Goal: Task Accomplishment & Management: Use online tool/utility

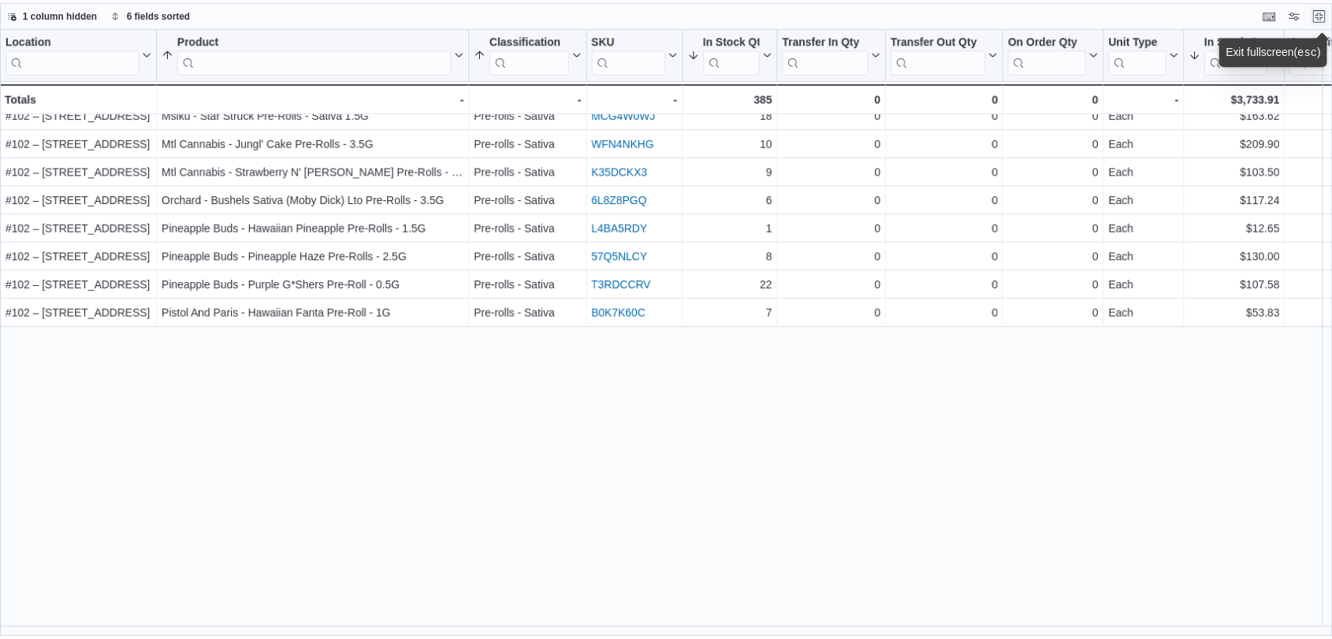
scroll to position [265, 0]
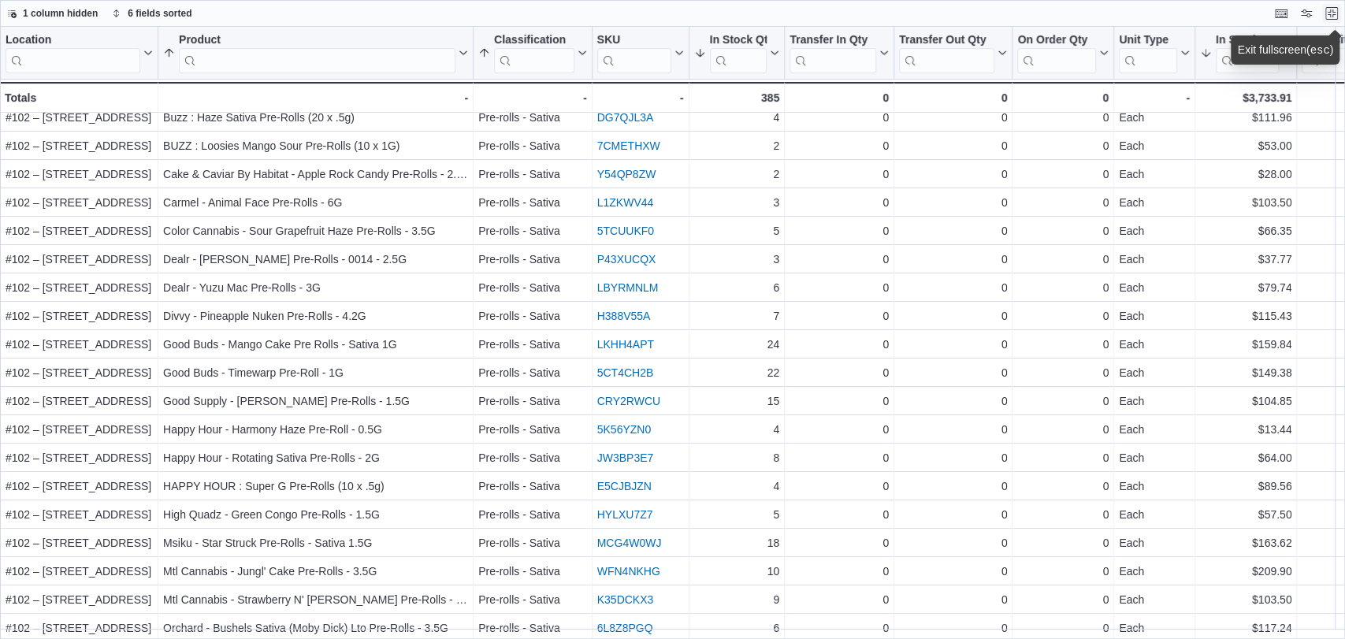
click at [1330, 14] on button "Exit fullscreen" at bounding box center [1331, 13] width 19 height 19
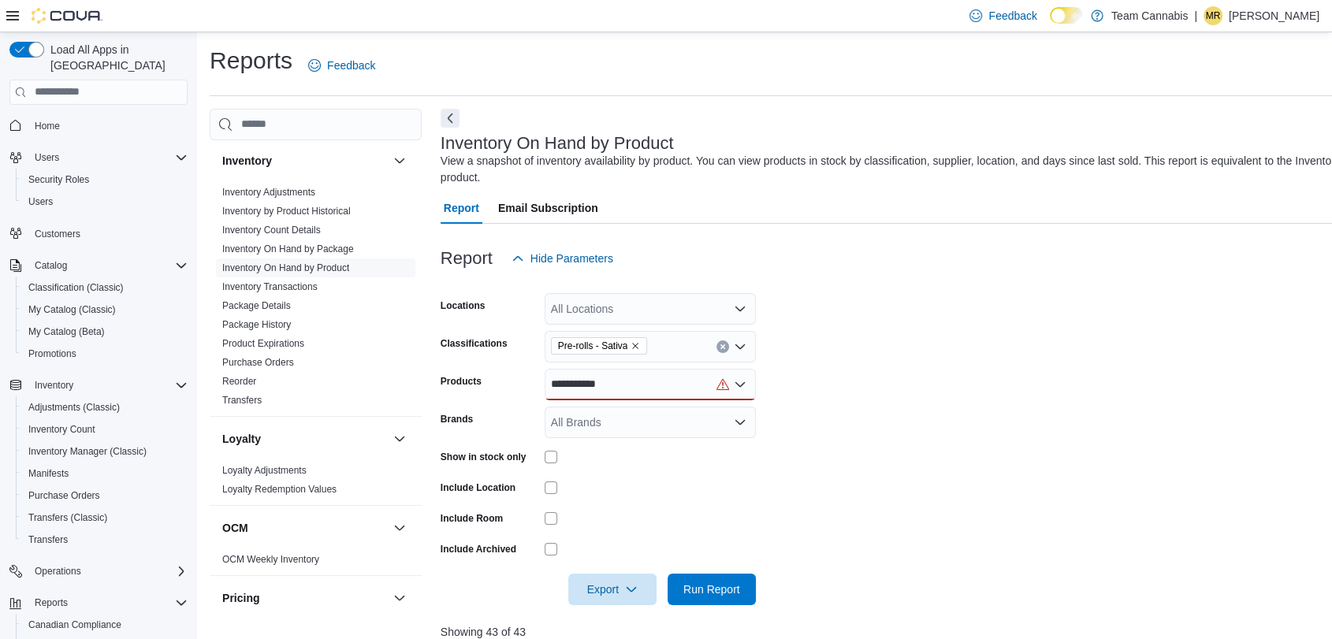
click at [638, 345] on icon "Remove Pre-rolls - Sativa from selection in this group" at bounding box center [634, 345] width 9 height 9
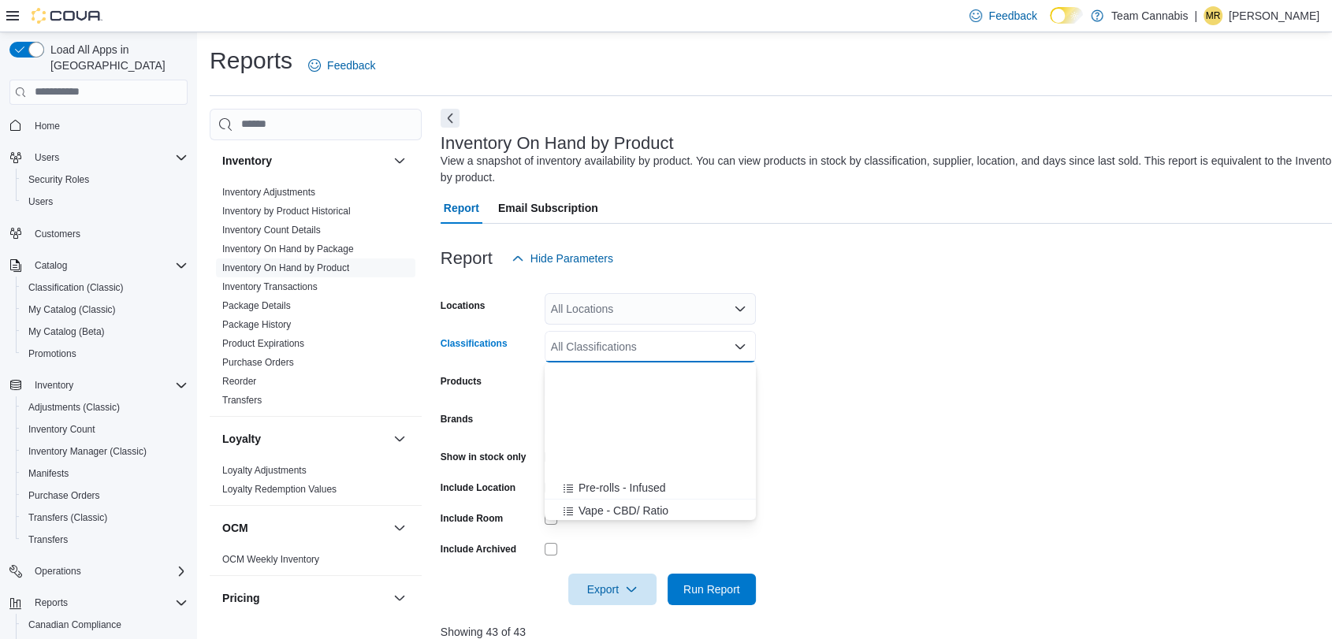
click at [637, 571] on span "Vape - Hybrid" at bounding box center [611, 579] width 67 height 16
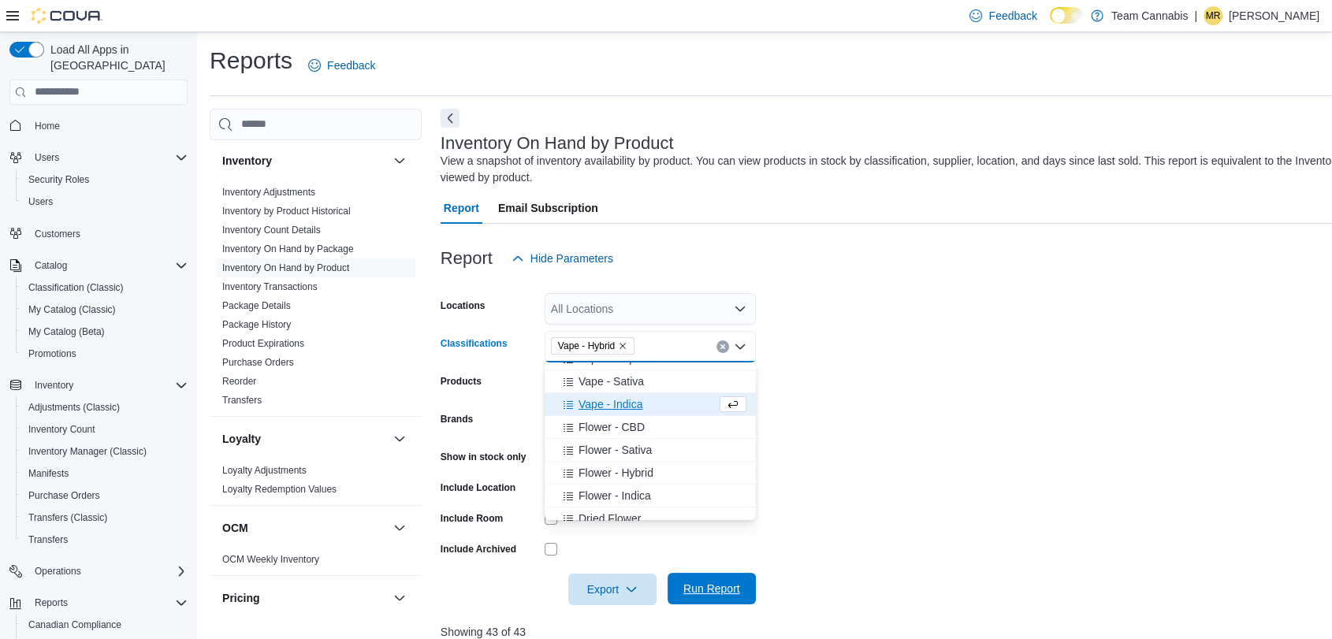
click at [723, 586] on span "Run Report" at bounding box center [711, 589] width 57 height 16
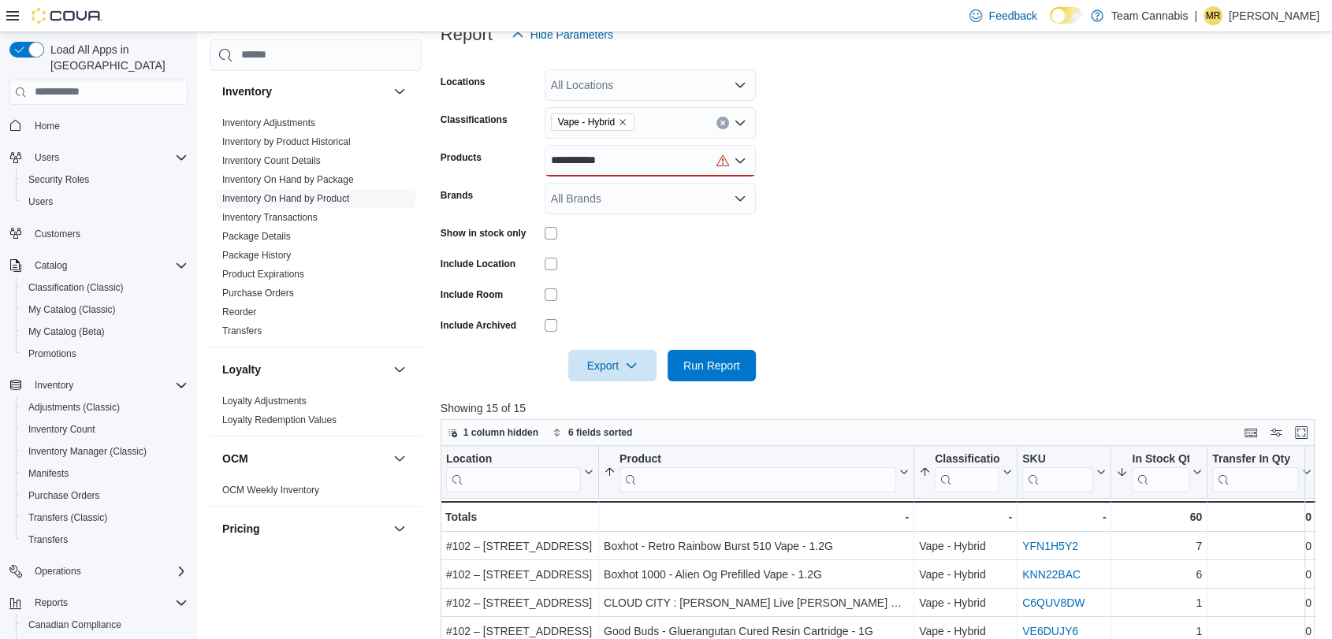
scroll to position [89, 0]
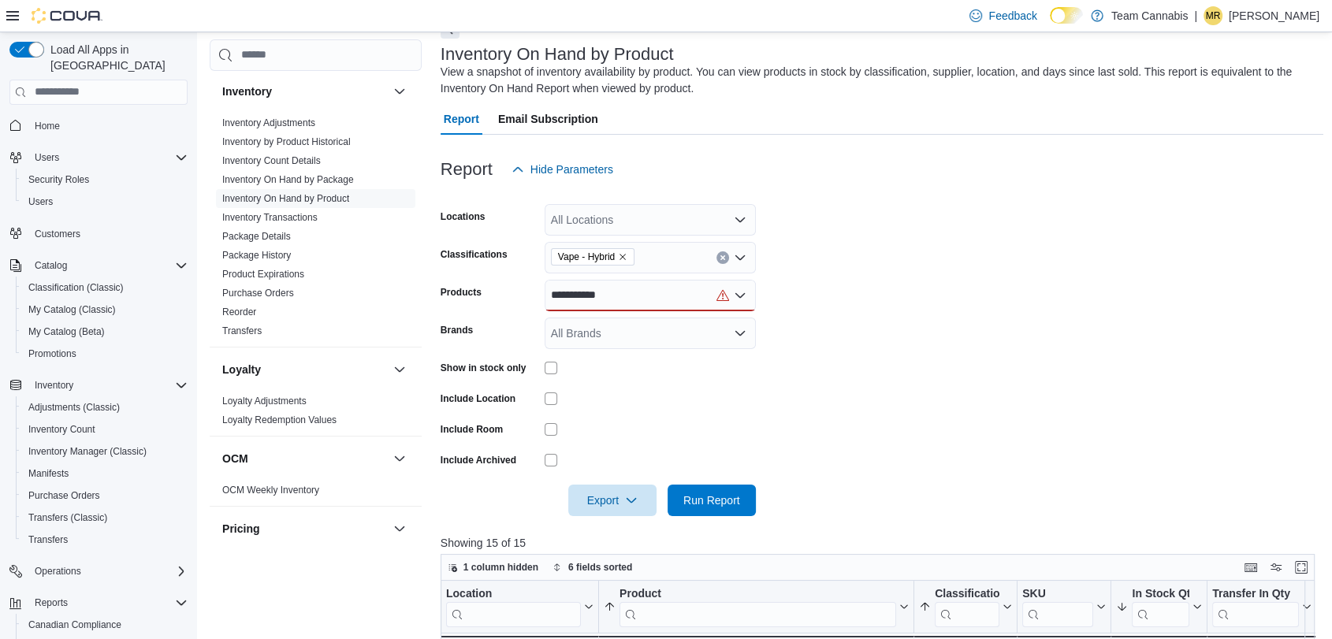
click at [624, 256] on icon "Remove Vape - Hybrid from selection in this group" at bounding box center [622, 256] width 9 height 9
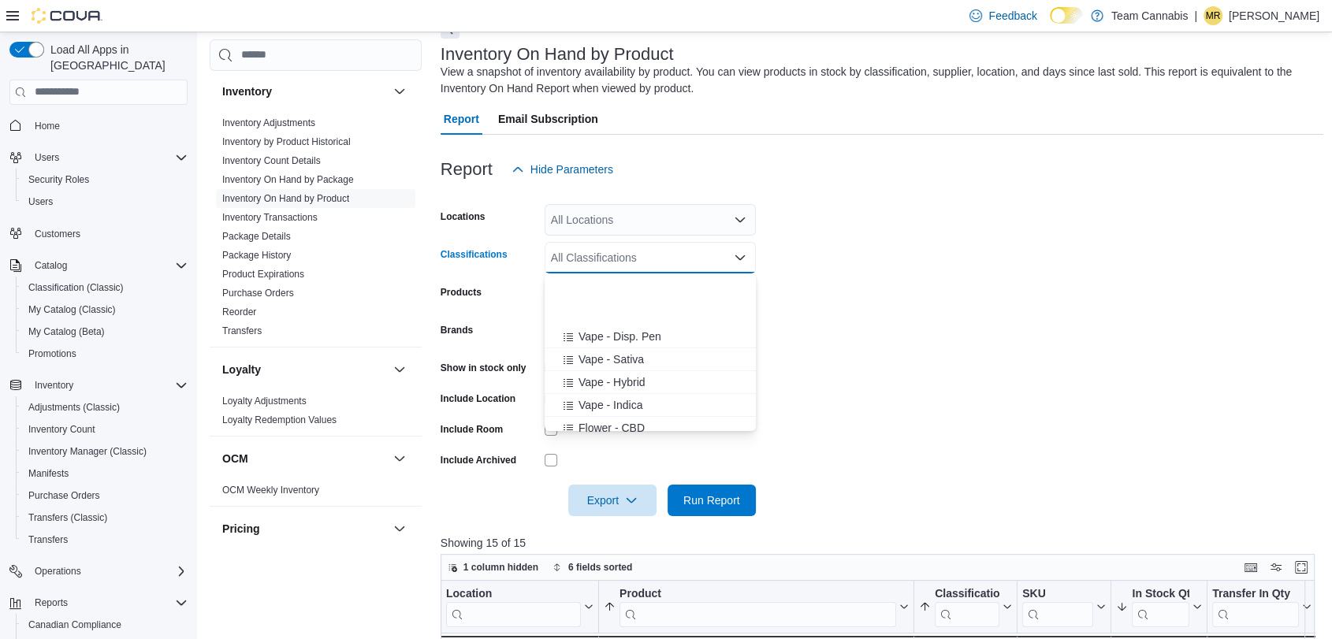
scroll to position [262, 0]
click at [621, 295] on span "Flower - Sativa" at bounding box center [614, 296] width 73 height 16
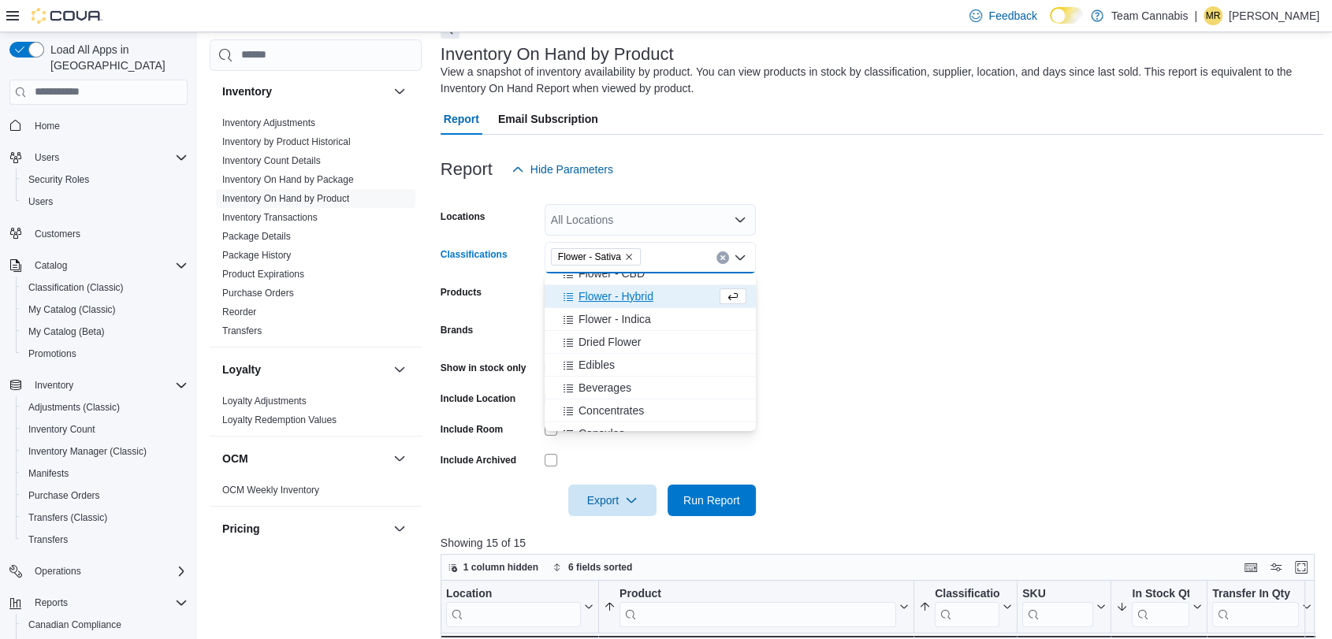
click at [870, 457] on form "**********" at bounding box center [882, 350] width 883 height 331
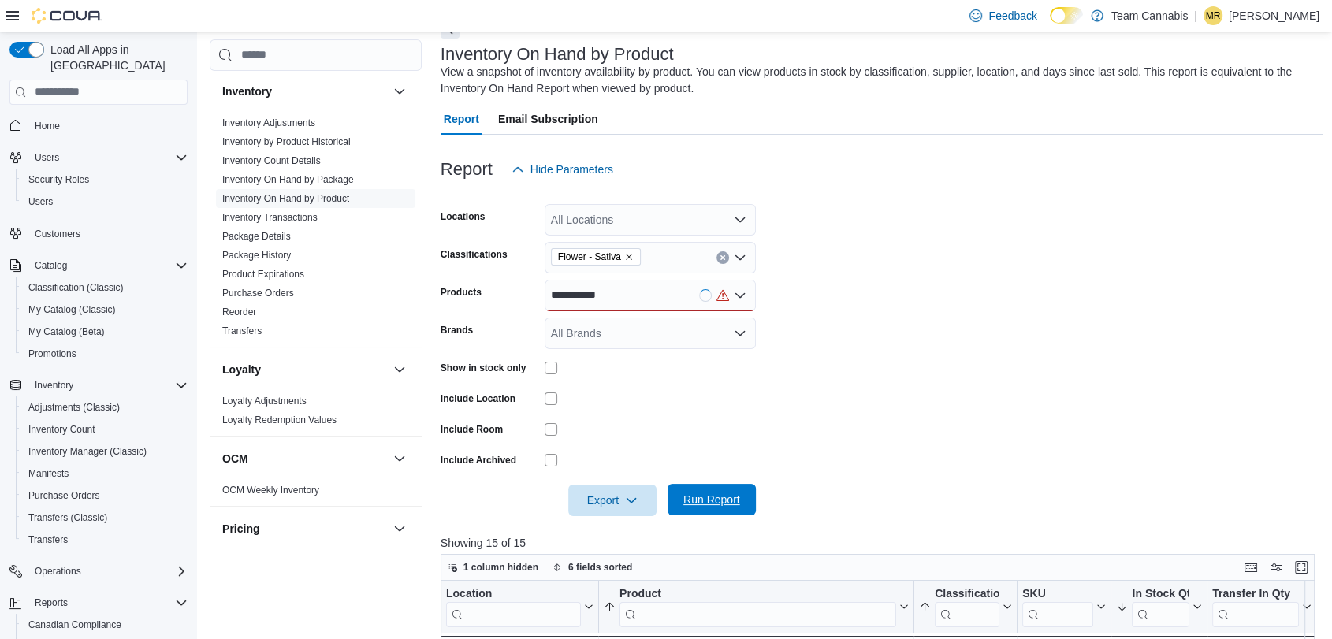
click at [716, 500] on span "Run Report" at bounding box center [711, 500] width 57 height 16
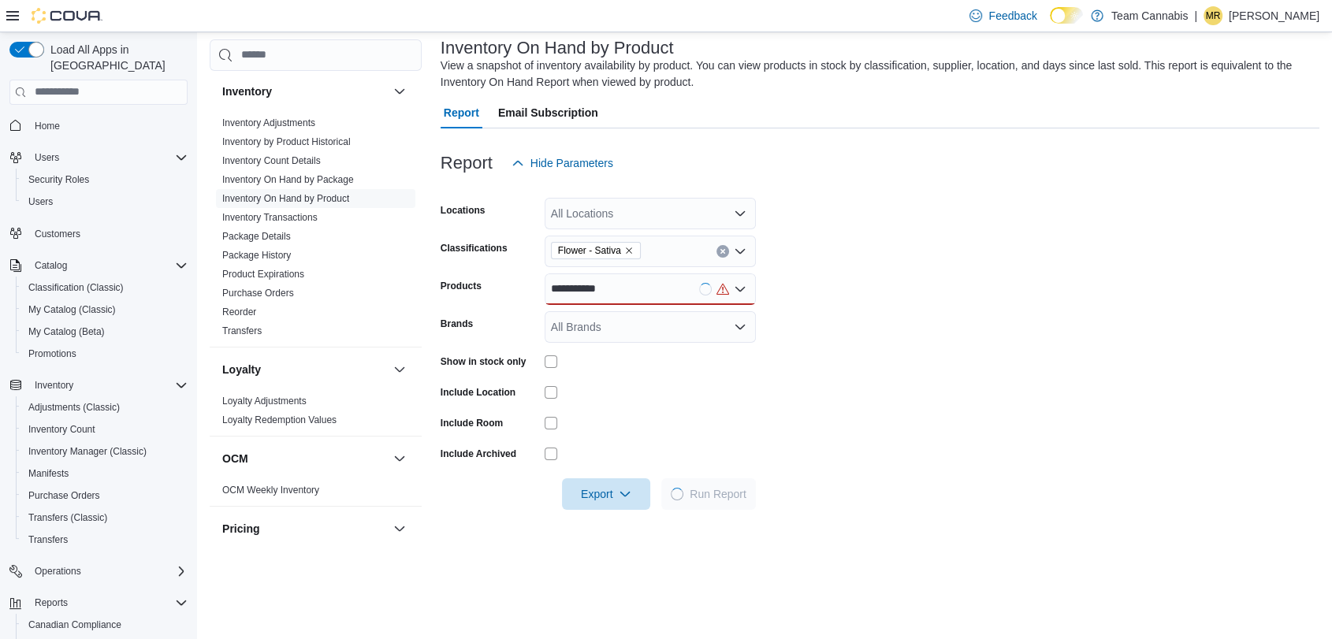
scroll to position [527, 0]
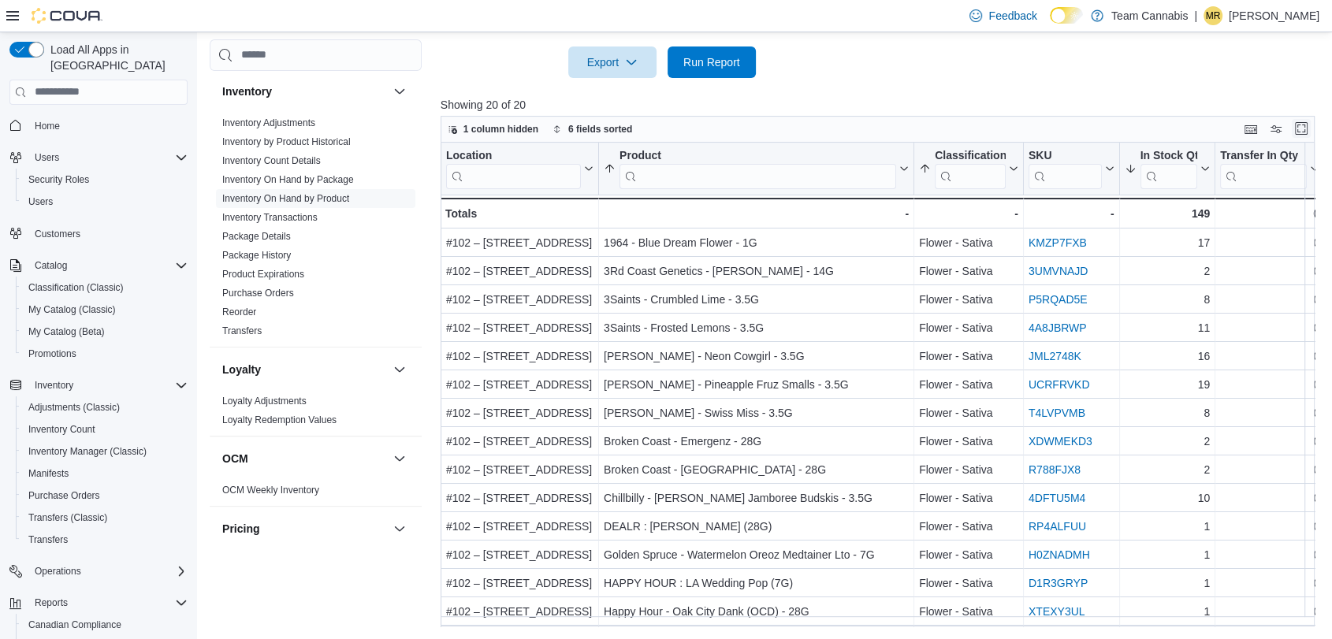
click at [1311, 120] on button "Enter fullscreen" at bounding box center [1301, 128] width 19 height 19
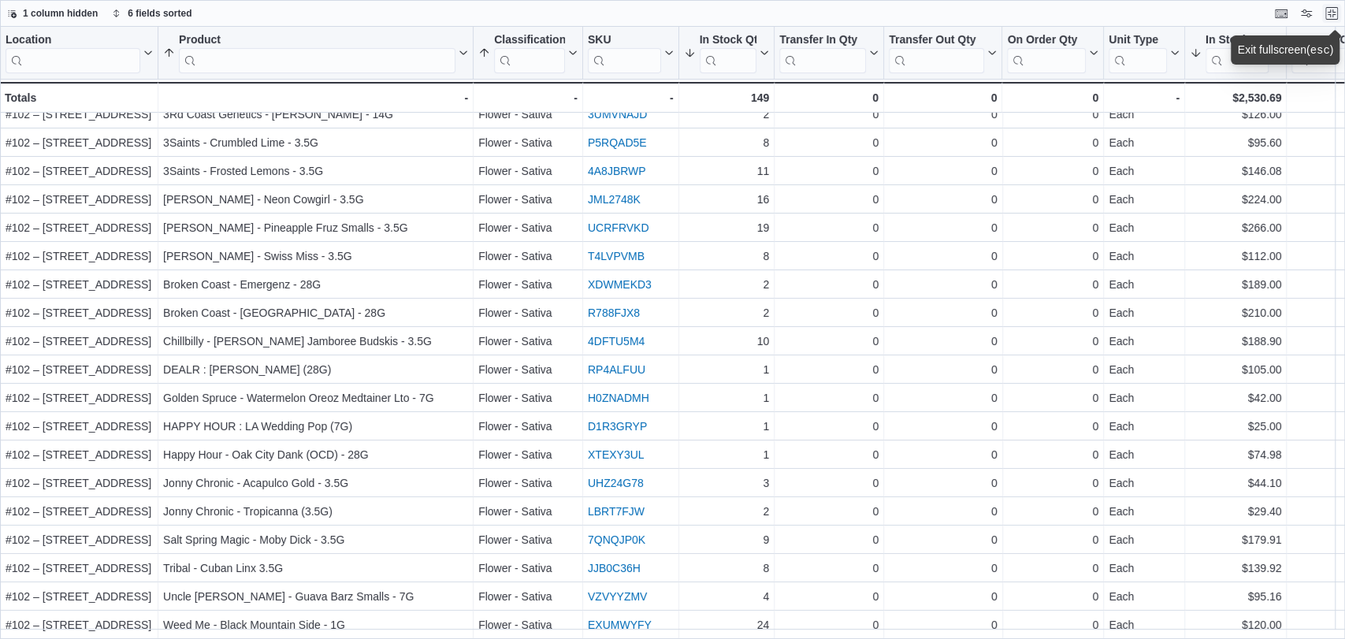
scroll to position [0, 0]
